Goal: Task Accomplishment & Management: Use online tool/utility

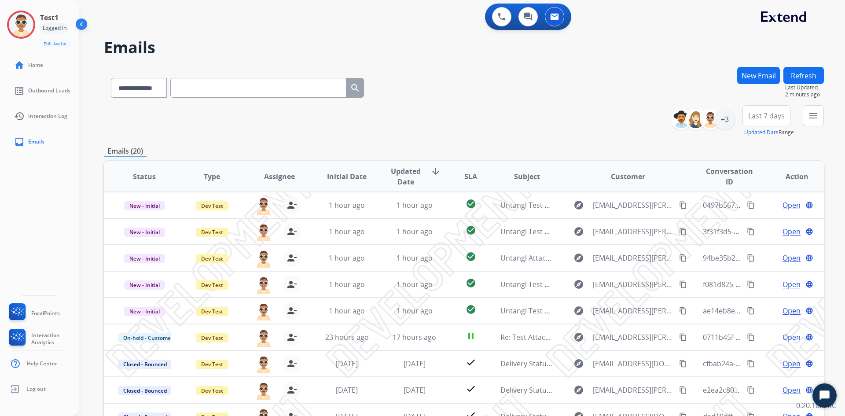
select select "**********"
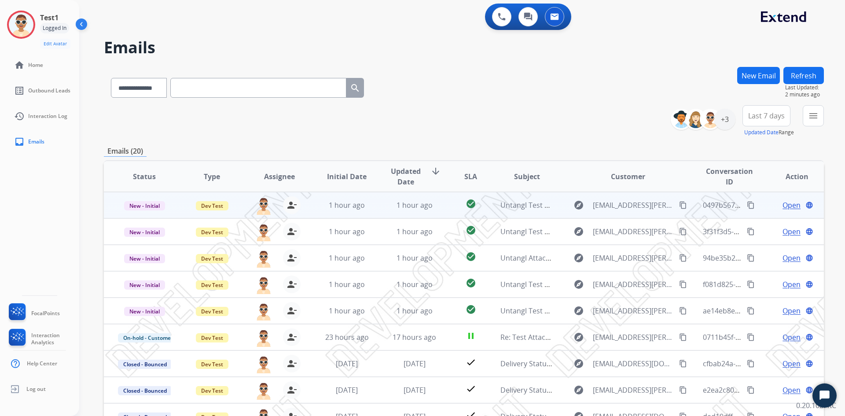
click at [784, 206] on span "Open" at bounding box center [792, 205] width 18 height 11
